Goal: Task Accomplishment & Management: Manage account settings

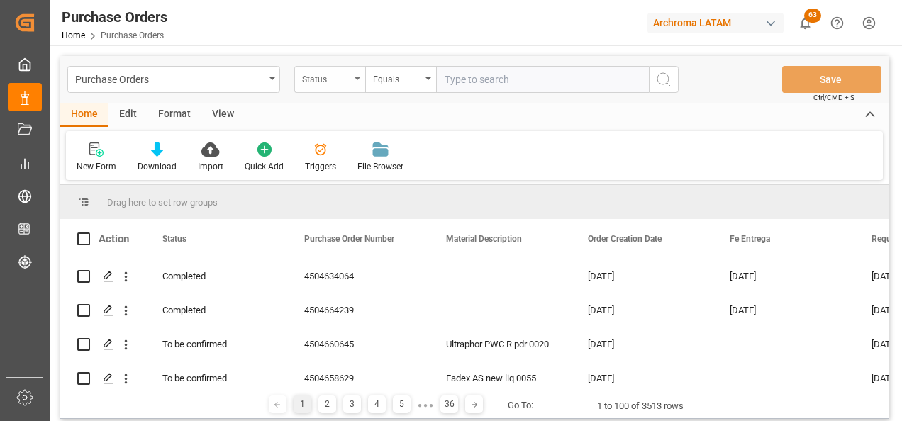
click at [326, 86] on div "Status" at bounding box center [329, 79] width 71 height 27
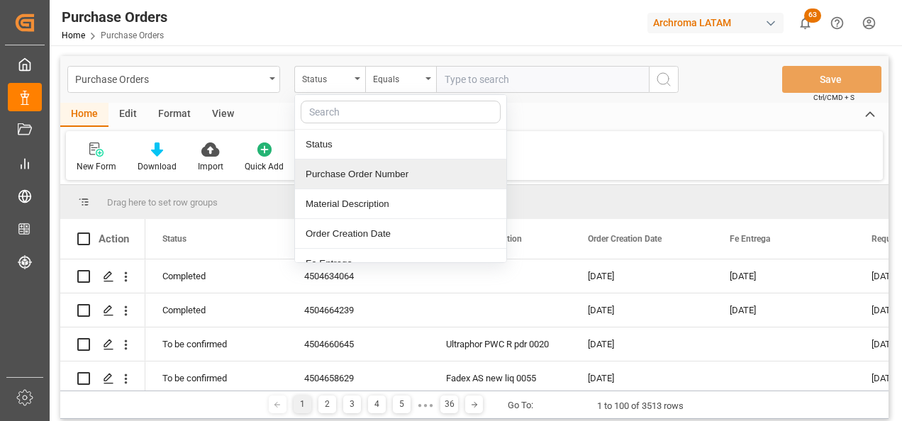
click at [383, 180] on div "Purchase Order Number" at bounding box center [400, 174] width 211 height 30
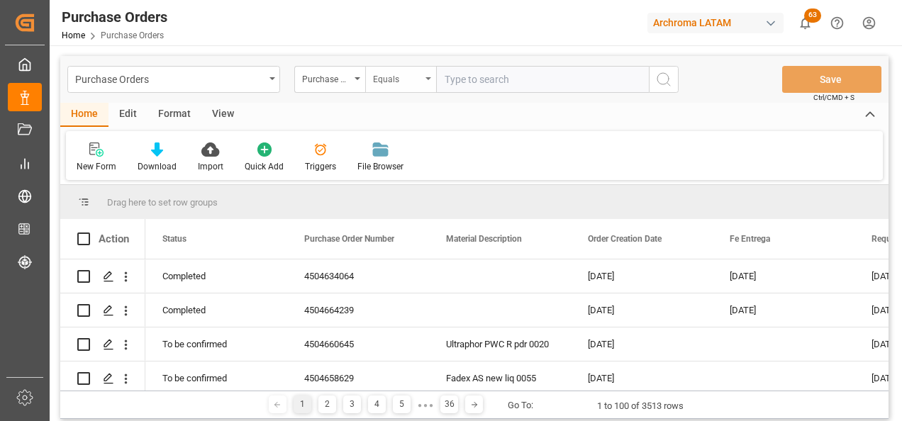
click at [391, 74] on div "Equals" at bounding box center [397, 77] width 48 height 16
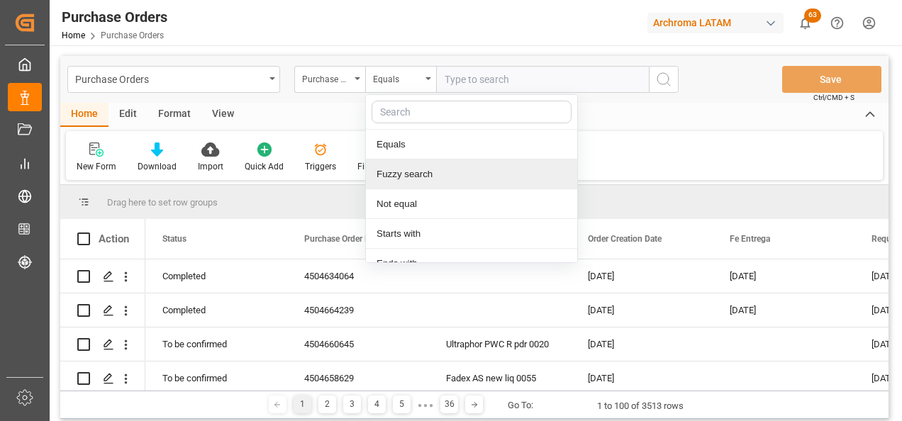
click at [420, 174] on div "Fuzzy search" at bounding box center [471, 174] width 211 height 30
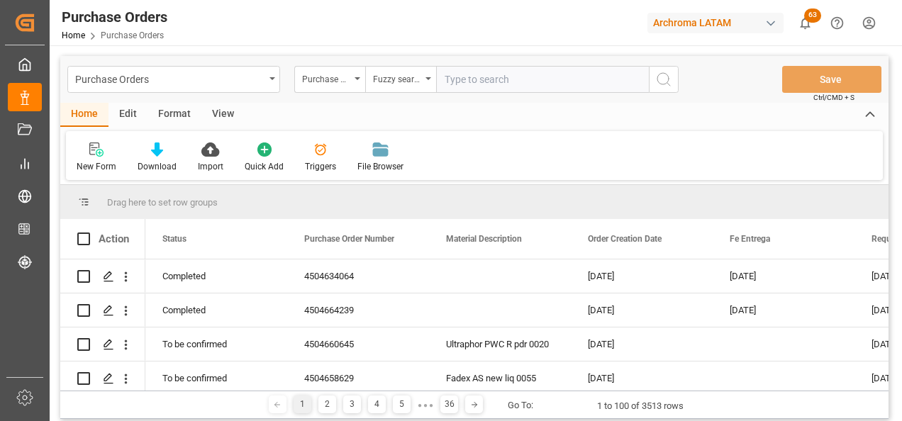
click at [440, 86] on input "text" at bounding box center [542, 79] width 213 height 27
click at [381, 87] on div "Fuzzy search" at bounding box center [400, 79] width 71 height 27
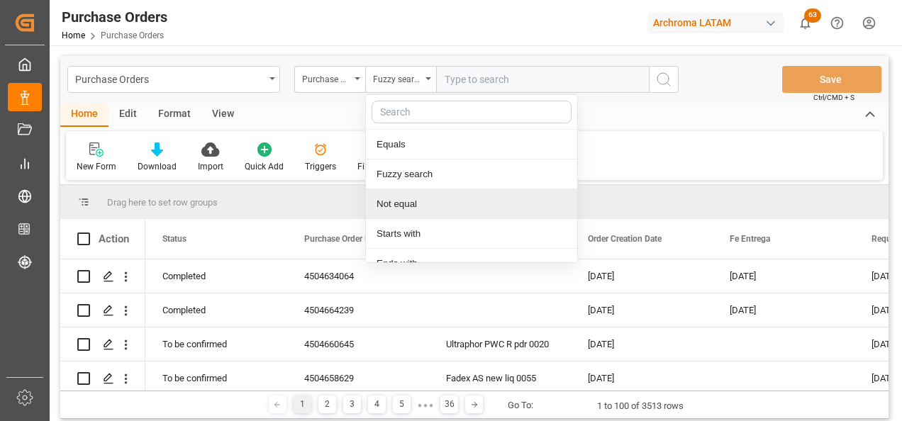
scroll to position [106, 0]
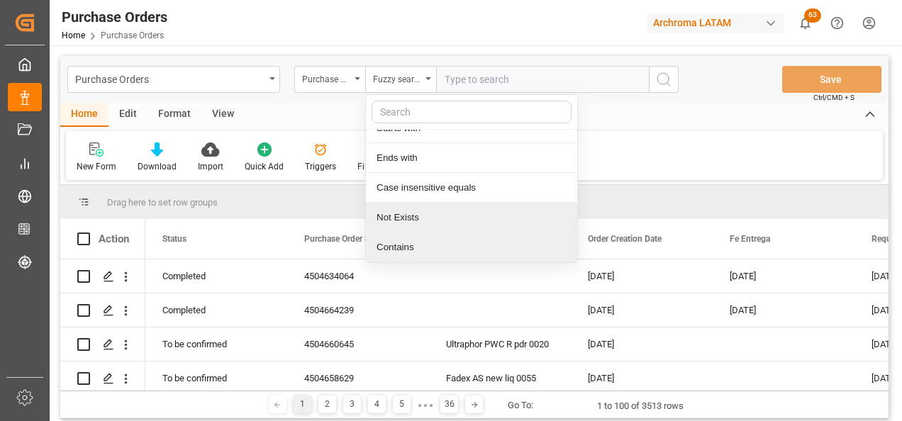
click at [405, 181] on div "Contains" at bounding box center [471, 247] width 211 height 30
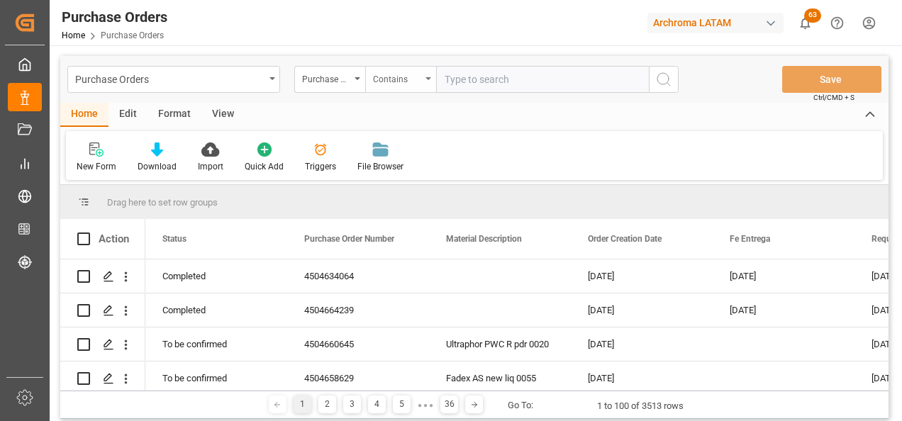
click at [425, 85] on div "Contains" at bounding box center [400, 79] width 71 height 27
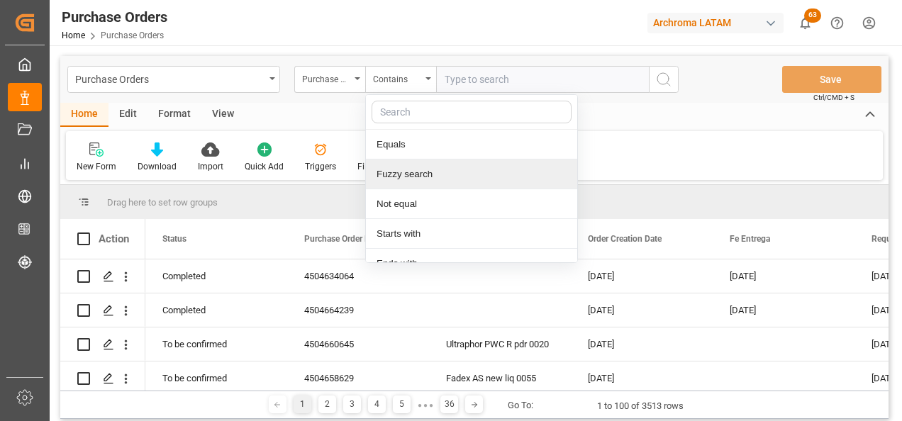
click at [424, 169] on div "Fuzzy search" at bounding box center [471, 174] width 211 height 30
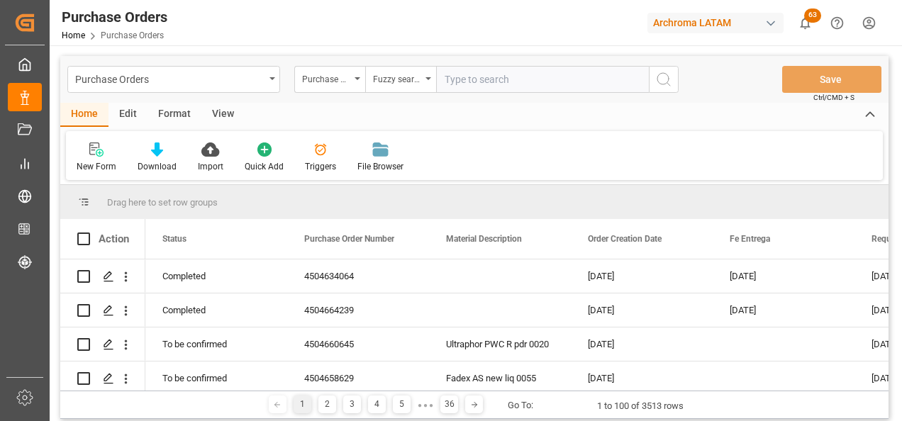
paste input "4504651949"
type input "4504651949"
click at [440, 84] on icon "search button" at bounding box center [663, 79] width 17 height 17
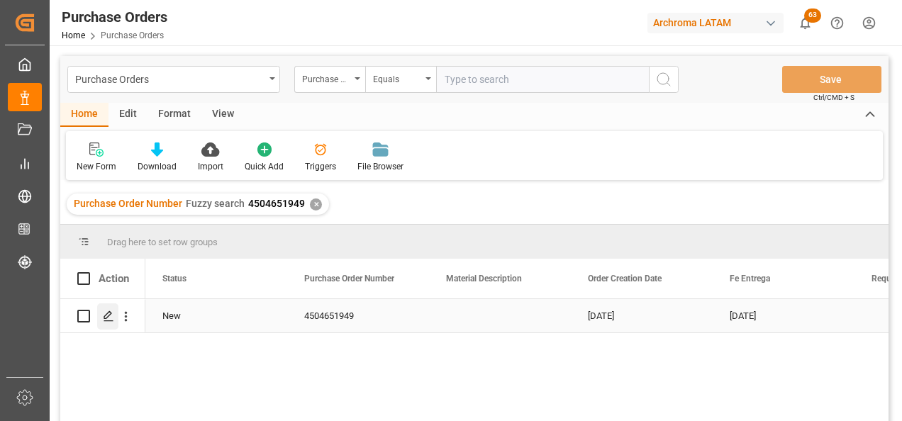
click at [113, 181] on icon "Press SPACE to select this row." at bounding box center [108, 315] width 11 height 11
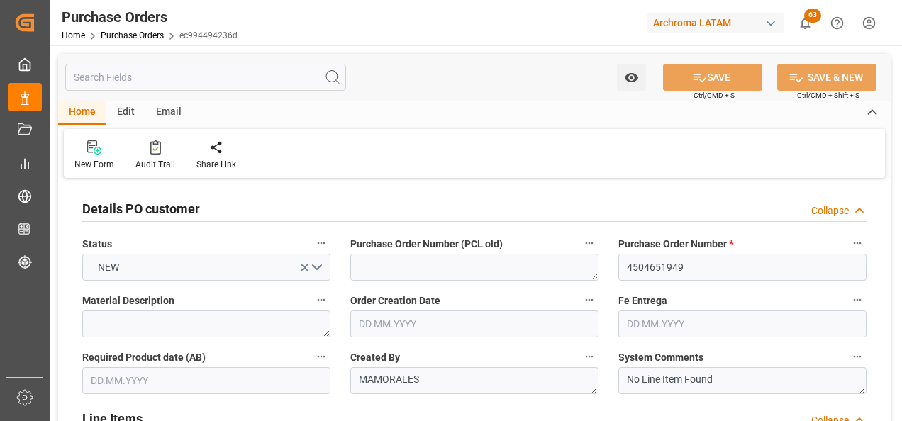
type input "[DATE]"
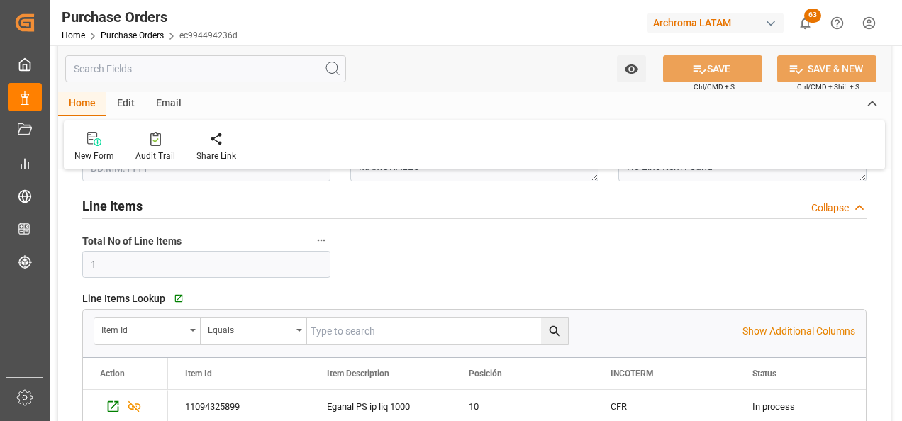
scroll to position [496, 0]
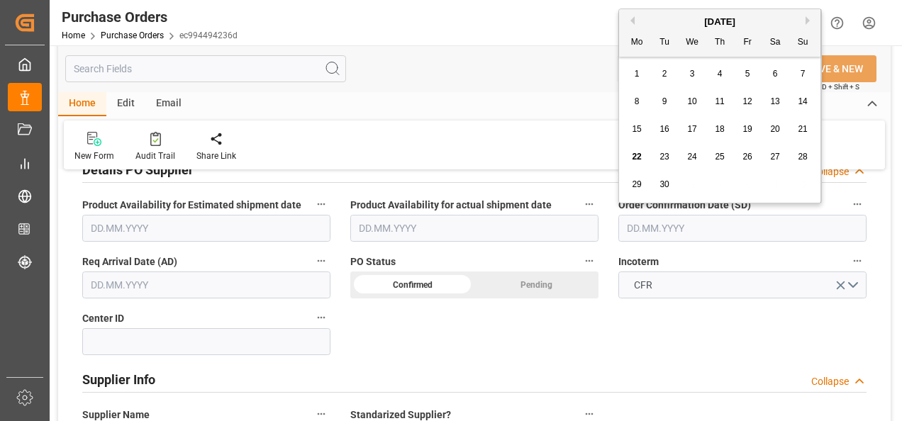
click at [440, 181] on input "text" at bounding box center [742, 228] width 248 height 27
click at [440, 108] on div "[DATE] Mo Tu We Th Fr Sa Su 1 2 3 4 5 6 7 8 9 10 11 12 13 14 15 16 17 18 19 20 …" at bounding box center [720, 105] width 202 height 193
click at [440, 157] on span "25" at bounding box center [718, 157] width 9 height 10
type input "[DATE]"
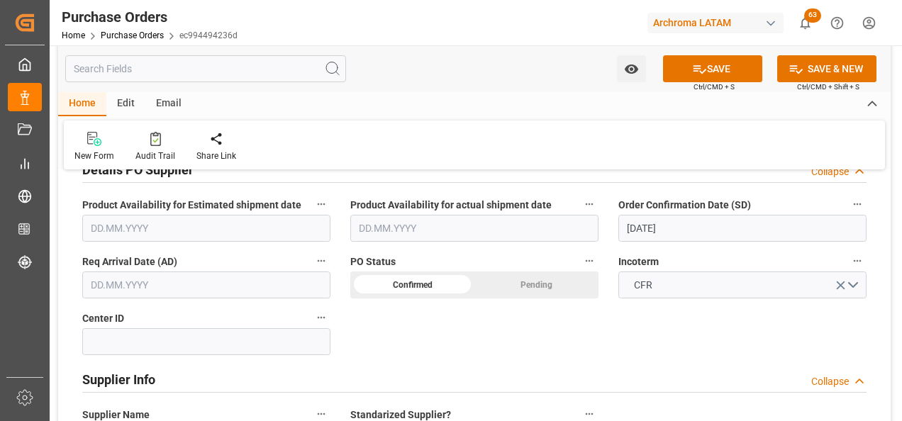
click at [130, 181] on input "text" at bounding box center [206, 284] width 248 height 27
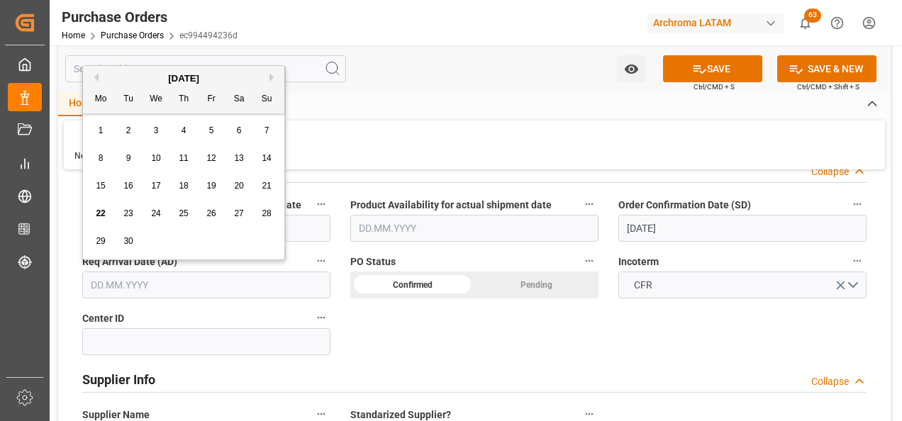
click at [87, 140] on div "1 2 3 4 5 6 7" at bounding box center [183, 131] width 193 height 28
click at [268, 76] on div "[DATE]" at bounding box center [183, 79] width 201 height 14
click at [272, 76] on button "Next Month" at bounding box center [273, 77] width 9 height 9
click at [211, 181] on div "14" at bounding box center [212, 186] width 18 height 17
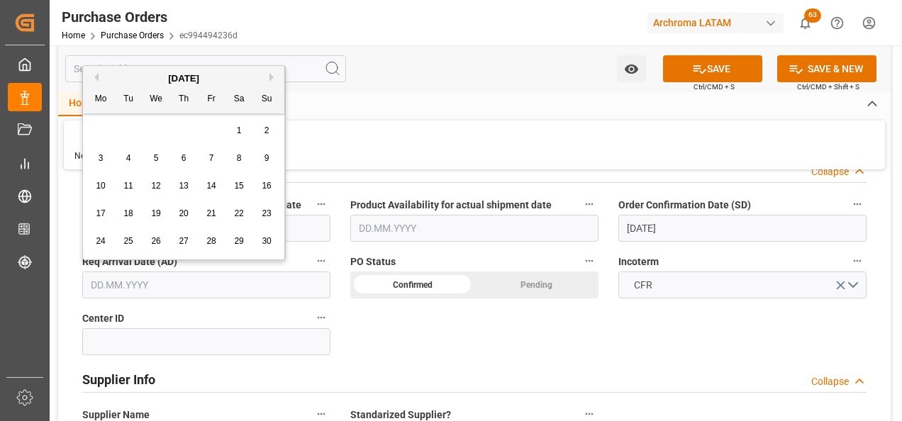
type input "[DATE]"
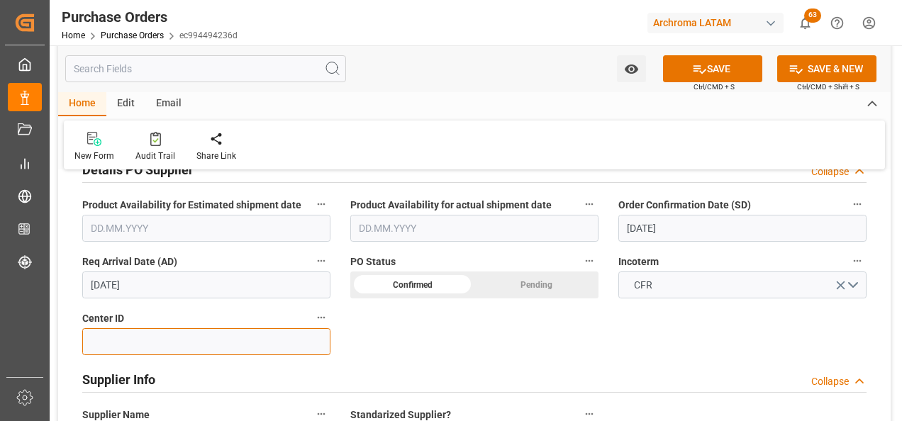
click at [200, 181] on input at bounding box center [206, 341] width 248 height 27
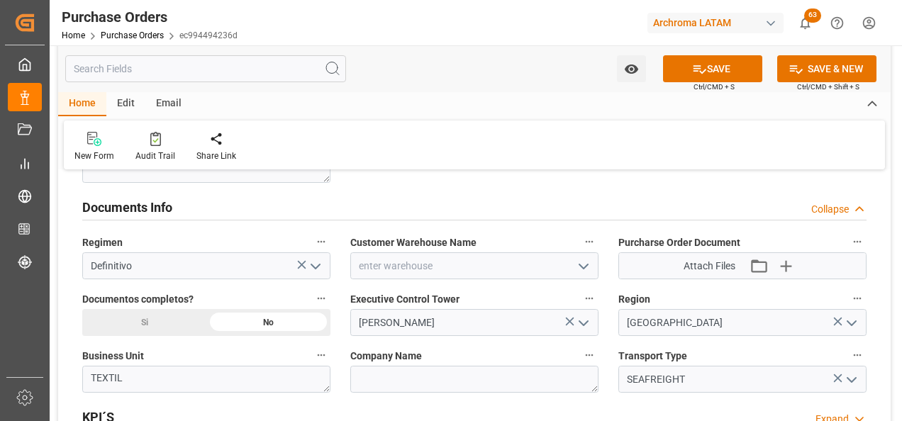
scroll to position [992, 0]
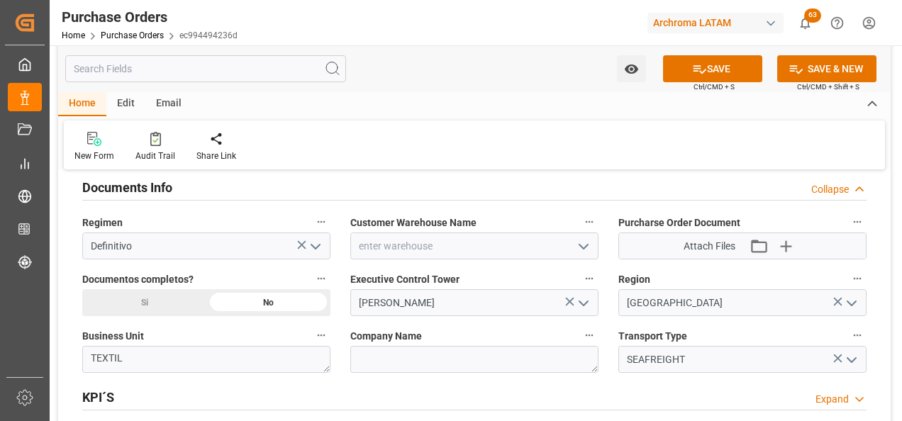
click at [440, 181] on icon "open menu" at bounding box center [583, 246] width 17 height 17
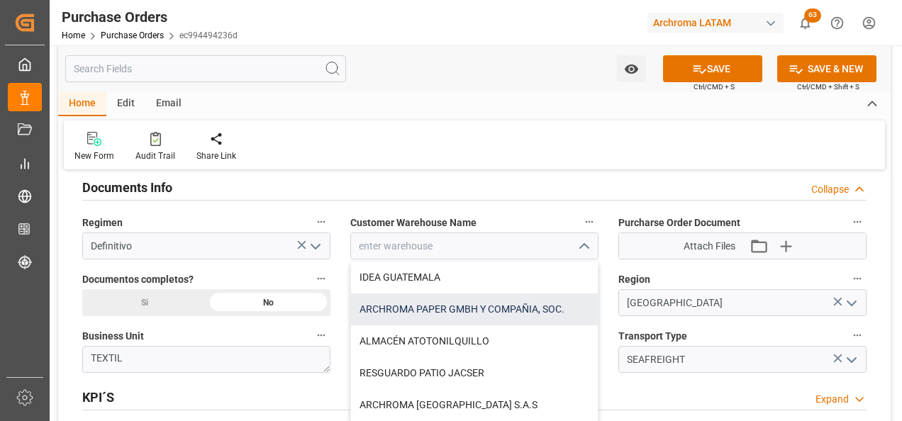
click at [440, 181] on div "ARCHROMA PAPER GMBH Y COMPAÑIA, SOC." at bounding box center [474, 309] width 247 height 32
type input "ARCHROMA PAPER GMBH Y COMPAÑIA, SOC."
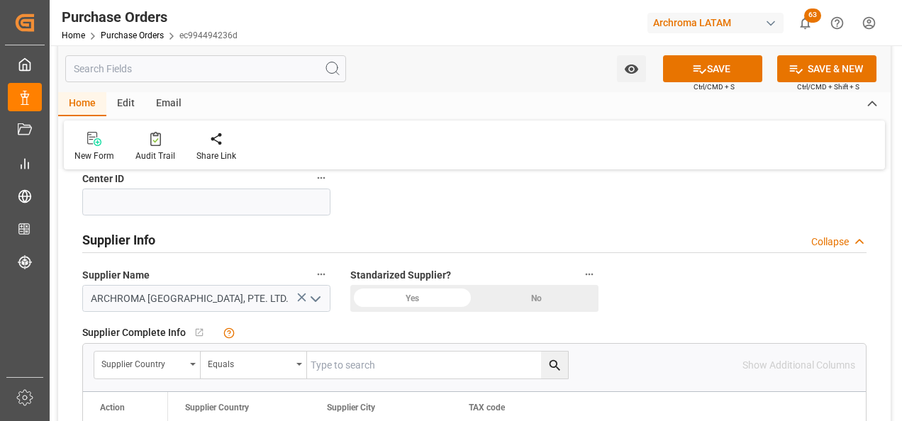
scroll to position [567, 0]
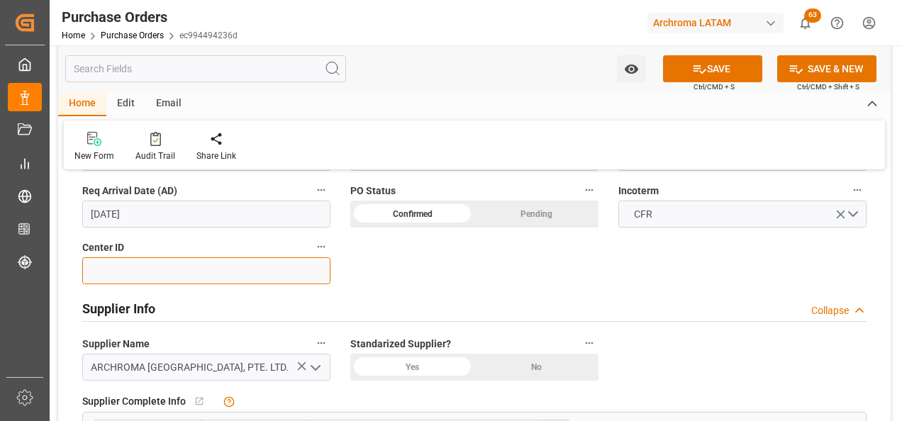
click at [208, 181] on input at bounding box center [206, 270] width 248 height 27
type input "2901"
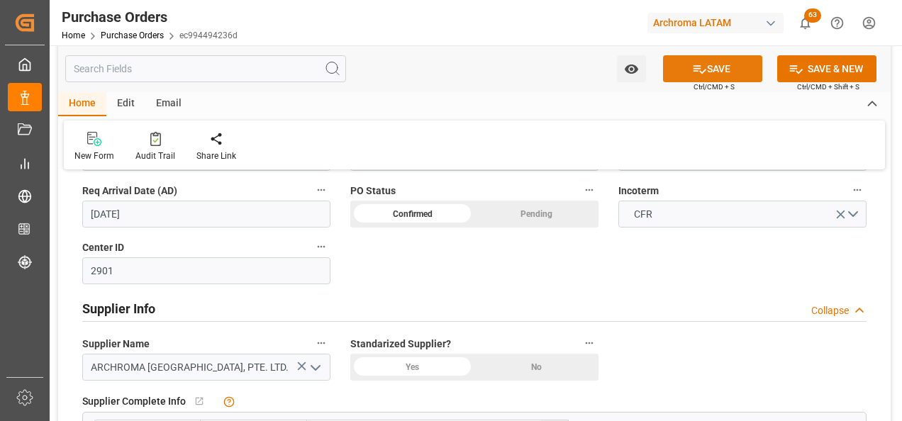
click at [440, 61] on button "SAVE" at bounding box center [712, 68] width 99 height 27
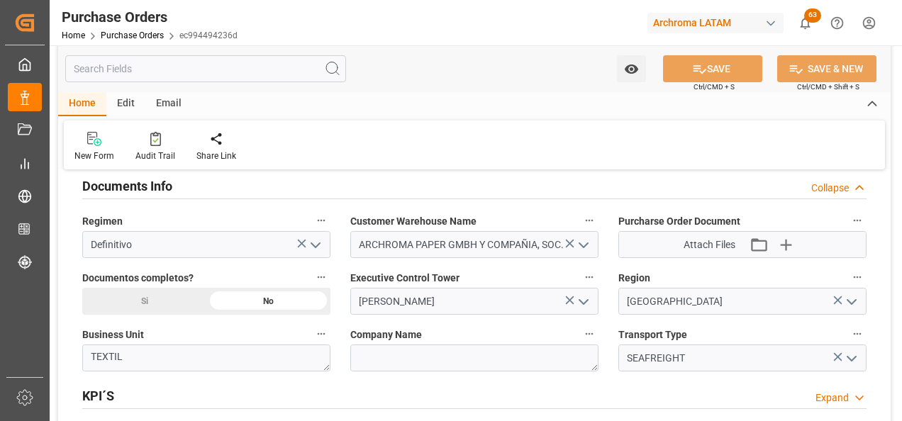
scroll to position [992, 0]
click at [165, 181] on div "Si" at bounding box center [144, 302] width 124 height 27
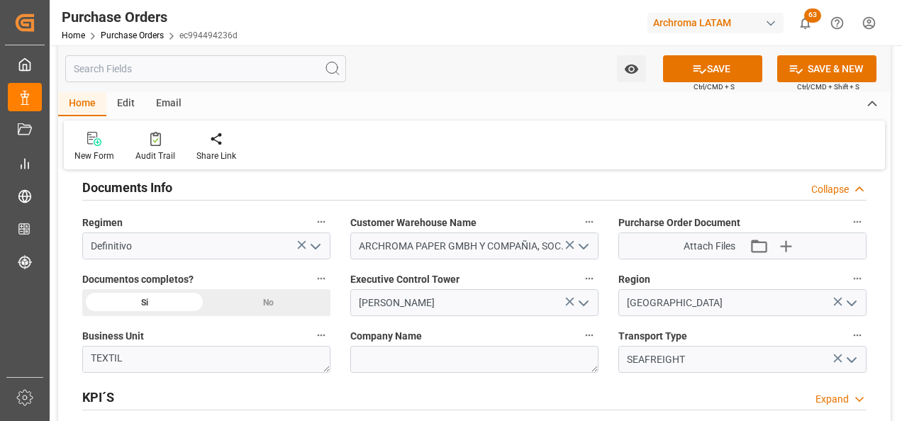
click at [287, 181] on div "No" at bounding box center [268, 302] width 124 height 27
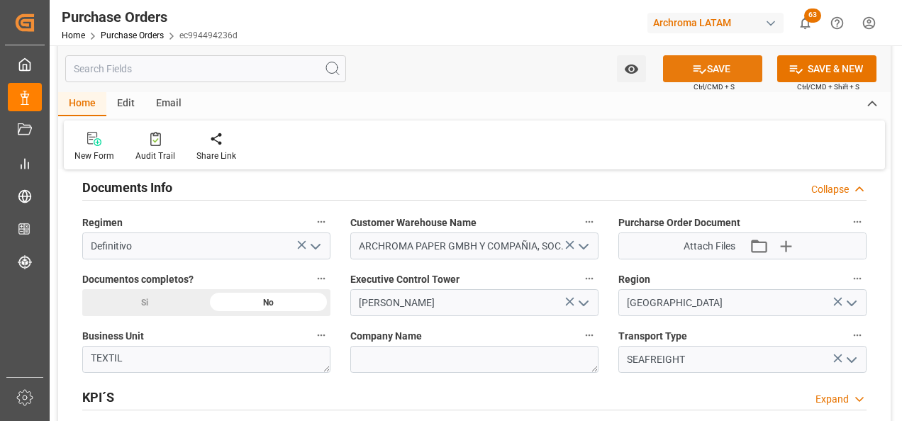
click at [440, 62] on button "SAVE" at bounding box center [712, 68] width 99 height 27
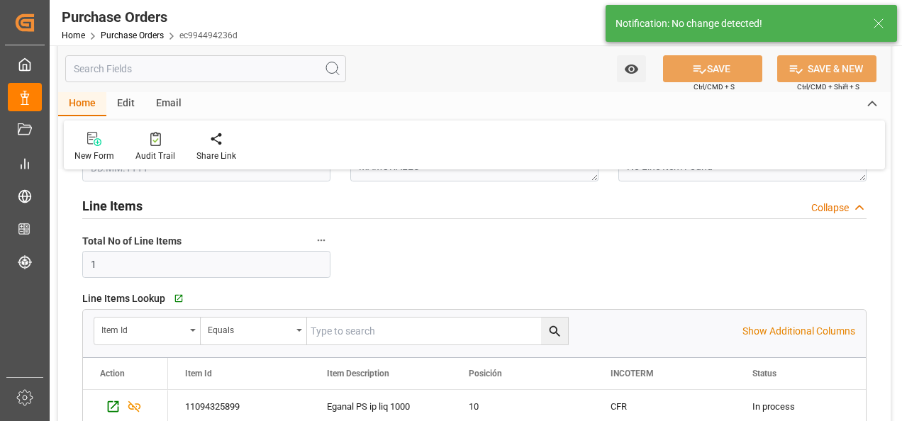
scroll to position [0, 0]
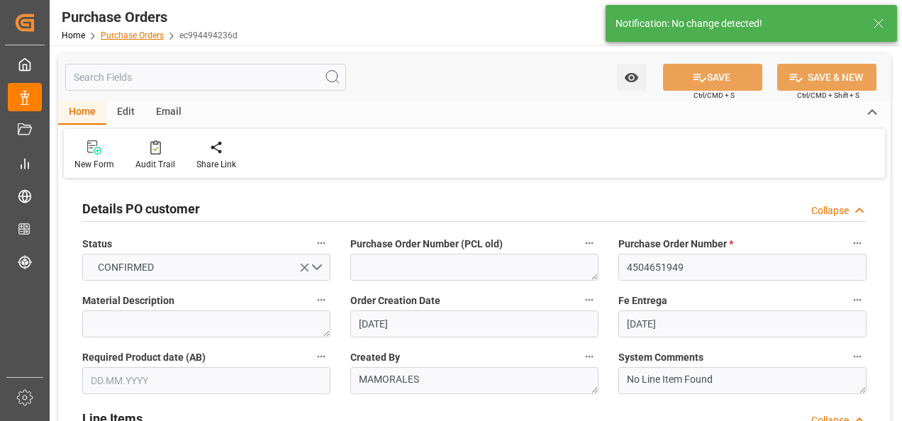
click at [142, 37] on link "Purchase Orders" at bounding box center [132, 35] width 63 height 10
